Goal: Information Seeking & Learning: Learn about a topic

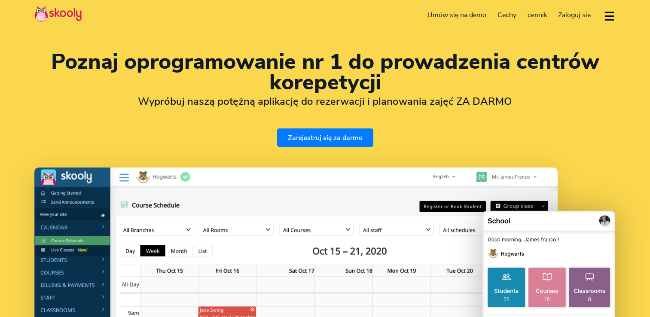
select select "pl"
select select "48"
select select "[GEOGRAPHIC_DATA]"
select select "Europe/[GEOGRAPHIC_DATA]"
click at [531, 13] on span "cennik" at bounding box center [538, 14] width 20 height 9
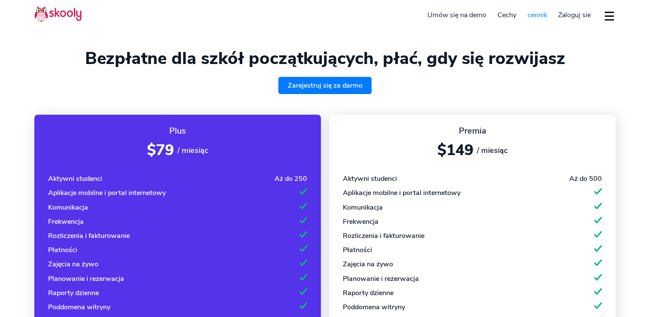
select select "pl"
select select "48"
select select "[GEOGRAPHIC_DATA]"
select select "Europe/[GEOGRAPHIC_DATA]"
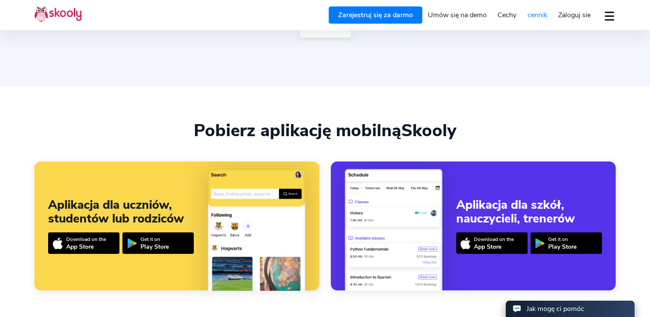
scroll to position [700, 0]
